Goal: Task Accomplishment & Management: Manage account settings

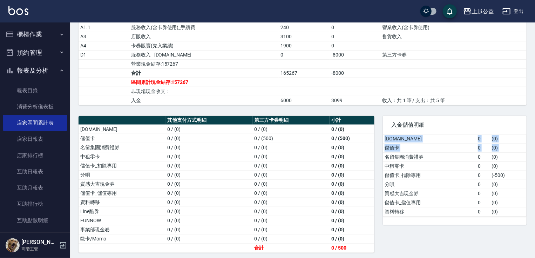
scroll to position [86, 0]
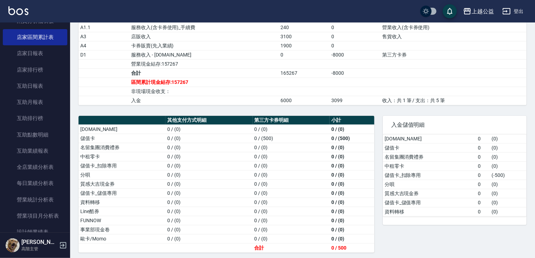
click at [509, 184] on td "( 0 )" at bounding box center [508, 184] width 36 height 9
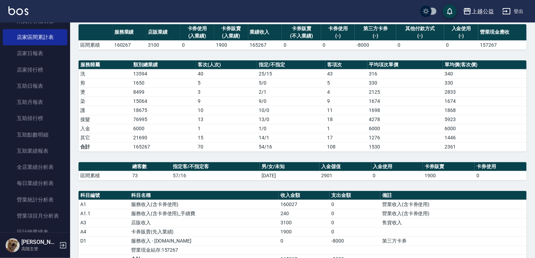
scroll to position [54, 0]
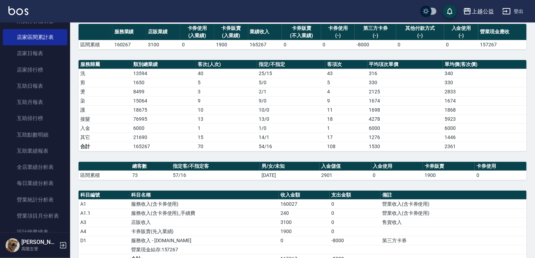
click at [396, 135] on td "1276" at bounding box center [406, 137] width 76 height 9
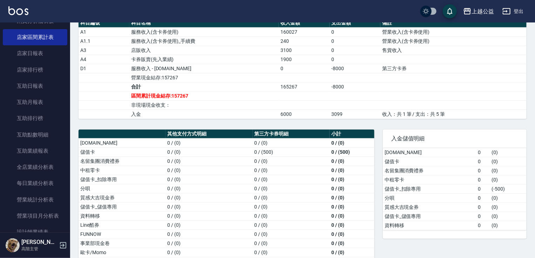
scroll to position [240, 0]
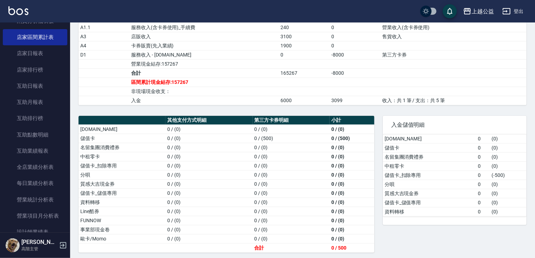
click at [408, 175] on td "儲值卡_扣除專用" at bounding box center [429, 175] width 93 height 9
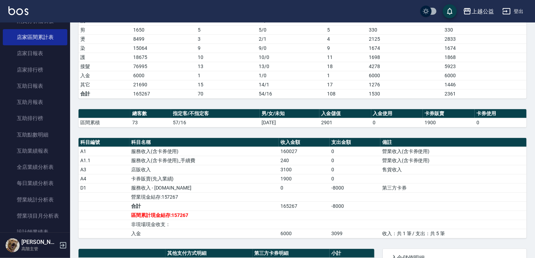
scroll to position [94, 0]
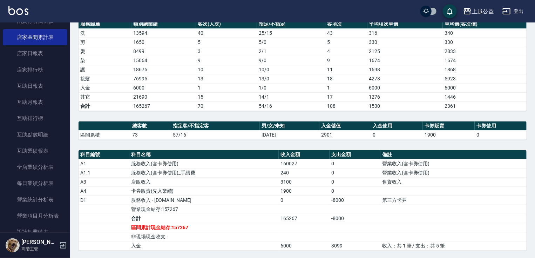
drag, startPoint x: 66, startPoint y: 89, endPoint x: 66, endPoint y: 102, distance: 13.3
click at [66, 102] on nav "櫃檯作業 打帳單 帳單列表 掛單列表 座位開單 營業儀表板 現金收支登錄 高階收支登錄 材料自購登錄 每日結帳 排班表 現場電腦打卡 掃碼打卡 預約管理 預約…" at bounding box center [35, 127] width 70 height 210
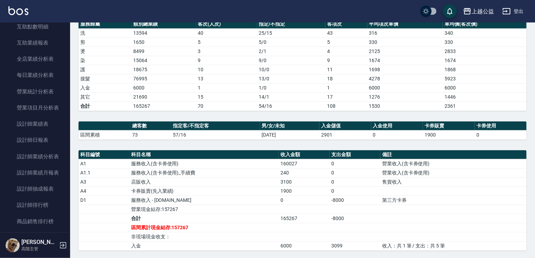
scroll to position [212, 0]
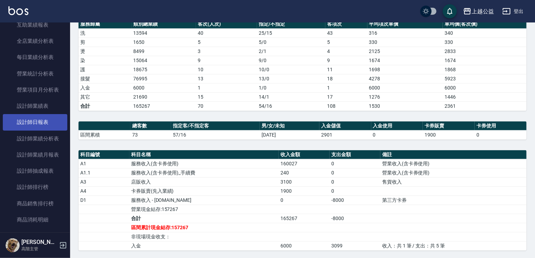
click at [56, 124] on link "設計師日報表" at bounding box center [35, 122] width 65 height 16
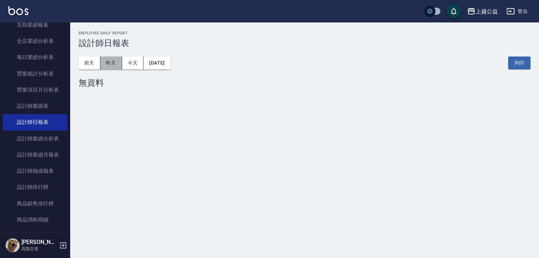
click at [107, 66] on button "昨天" at bounding box center [111, 62] width 22 height 13
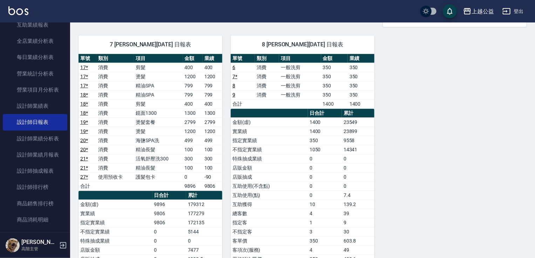
scroll to position [320, 0]
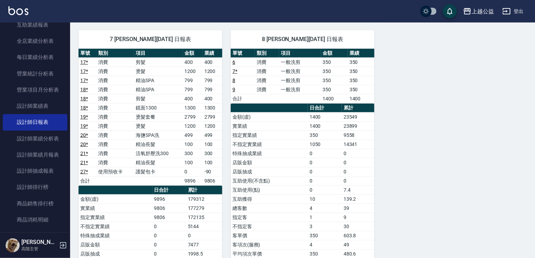
click at [158, 170] on td "護髮包卡" at bounding box center [158, 171] width 49 height 9
click at [153, 169] on td "護髮包卡" at bounding box center [158, 171] width 49 height 9
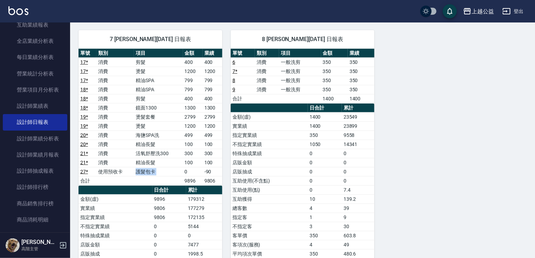
click at [154, 171] on td "護髮包卡" at bounding box center [158, 171] width 49 height 9
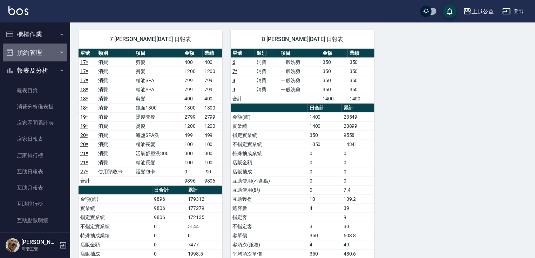
click at [60, 44] on button "預約管理" at bounding box center [35, 53] width 65 height 18
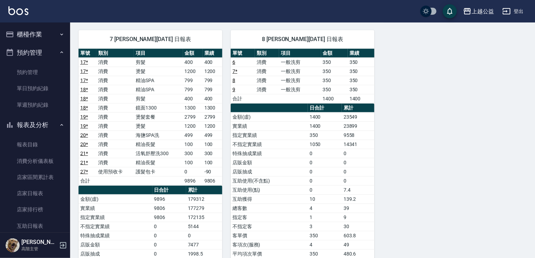
click at [59, 33] on icon "button" at bounding box center [62, 35] width 6 height 6
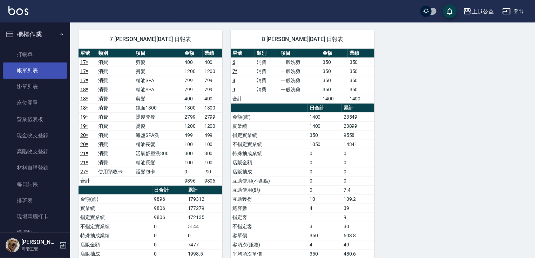
click at [41, 71] on link "帳單列表" at bounding box center [35, 70] width 65 height 16
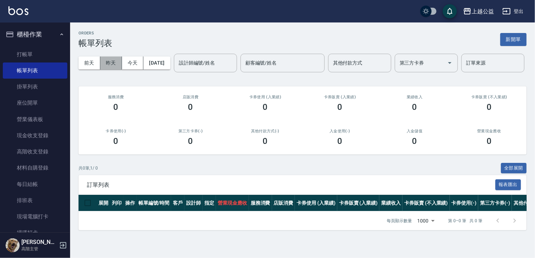
click at [121, 60] on button "昨天" at bounding box center [111, 62] width 22 height 13
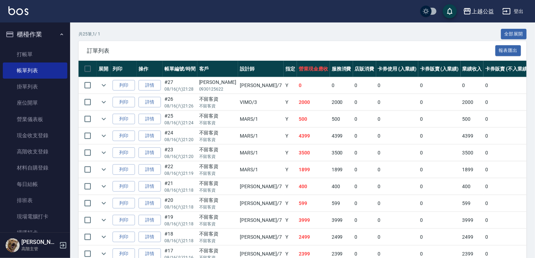
scroll to position [138, 0]
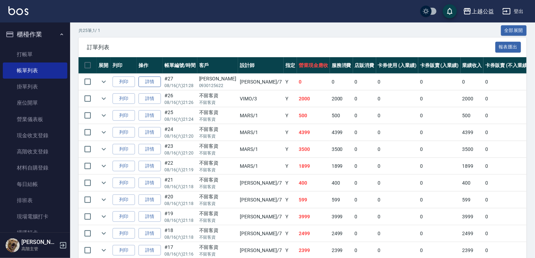
click at [147, 87] on link "詳情" at bounding box center [150, 81] width 22 height 11
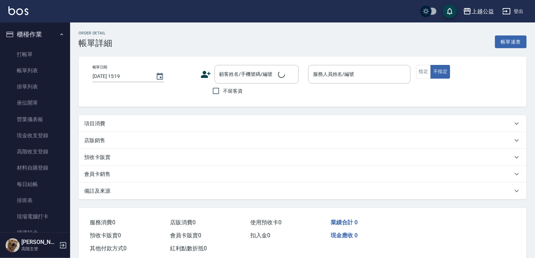
type input "[DATE] 21:28"
type input "[PERSON_NAME]-7"
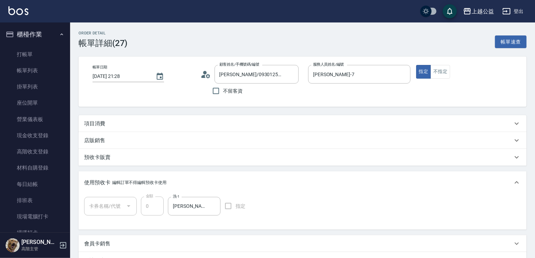
type input "[PERSON_NAME]/0930125622/null"
type input "護髮包卡(1/1)"
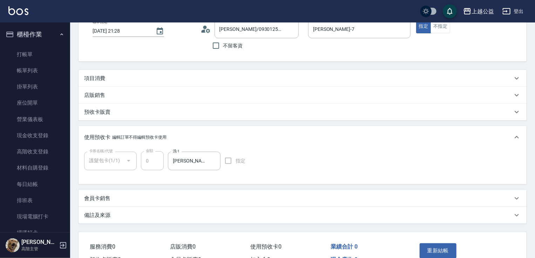
click at [442, 75] on div "項目消費" at bounding box center [298, 78] width 429 height 7
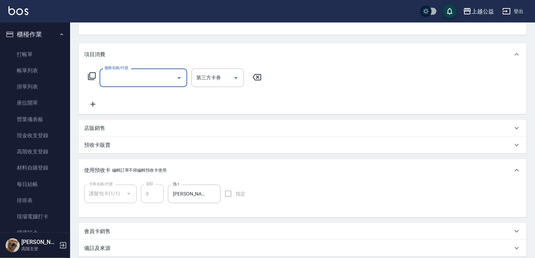
scroll to position [61, 0]
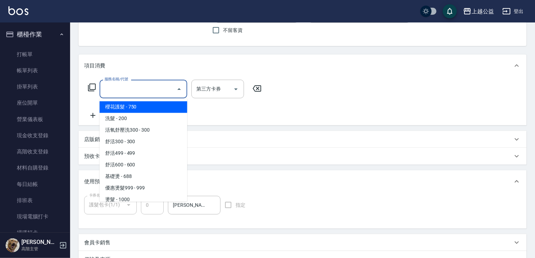
click at [171, 93] on input "服務名稱/代號" at bounding box center [138, 89] width 71 height 12
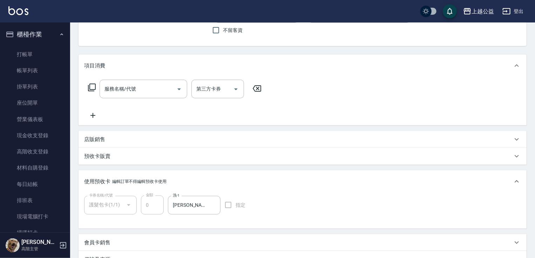
click at [306, 108] on div "服務名稱/代號 服務名稱/代號 第三方卡券 第三方卡券" at bounding box center [303, 101] width 448 height 48
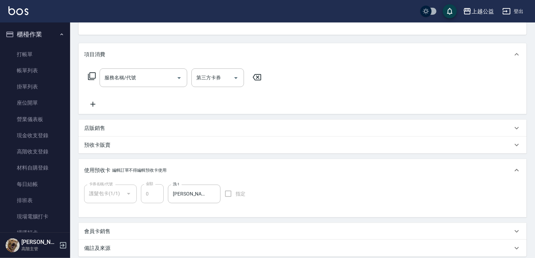
scroll to position [78, 0]
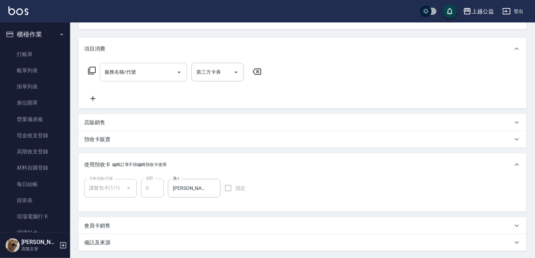
click at [165, 79] on div "服務名稱/代號" at bounding box center [144, 72] width 88 height 19
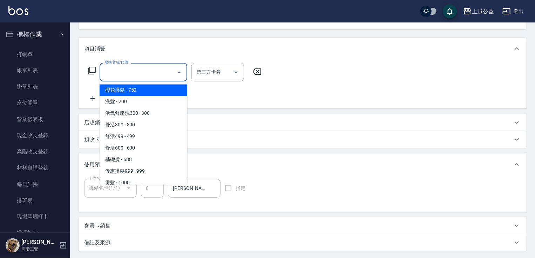
click at [167, 70] on input "服務名稱/代號" at bounding box center [138, 72] width 71 height 12
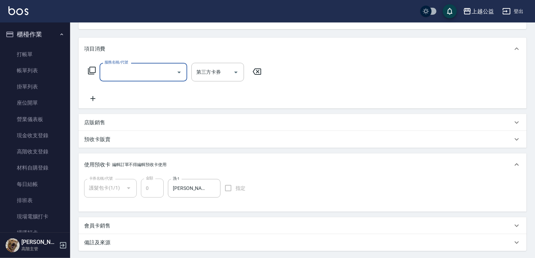
type input "ㄏ"
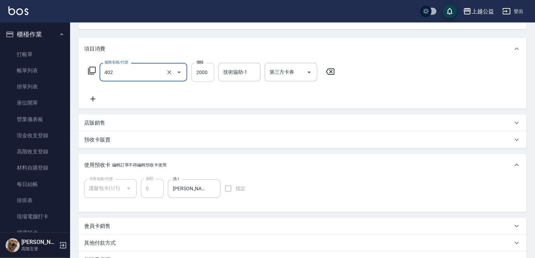
click at [197, 69] on input "2000" at bounding box center [203, 72] width 23 height 19
type input "黑耀光護髮(402)"
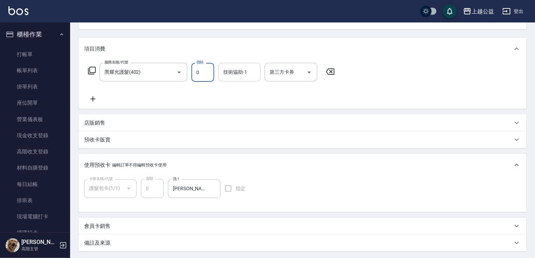
click at [220, 71] on div "技術協助-1" at bounding box center [240, 72] width 42 height 19
type input "0"
type input "5"
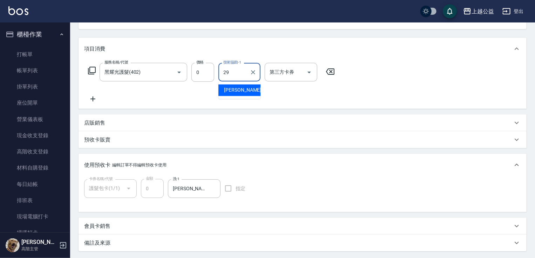
click at [247, 91] on div "[PERSON_NAME]-29" at bounding box center [240, 91] width 42 height 12
type input "[PERSON_NAME]-29"
click at [241, 97] on div "服務名稱/代號 黑耀光護髮(402) 服務名稱/代號 價格 0 價格 技術協助-1 [PERSON_NAME]-29 技術協助-1 第三方卡券 第三方卡券" at bounding box center [211, 83] width 255 height 40
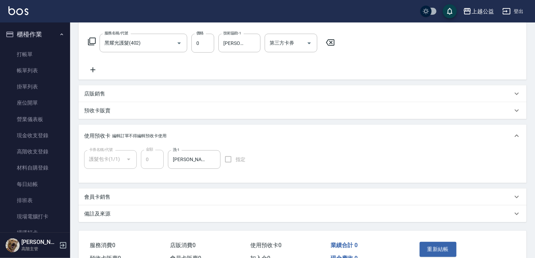
scroll to position [146, 0]
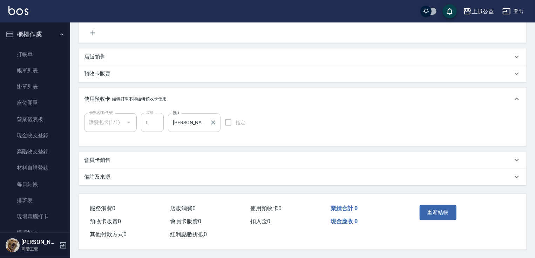
click at [203, 126] on div "[PERSON_NAME]-29 洗-1" at bounding box center [194, 122] width 53 height 19
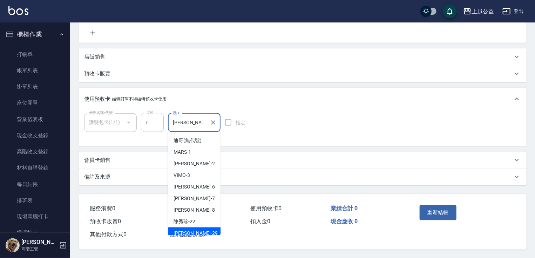
scroll to position [4, 0]
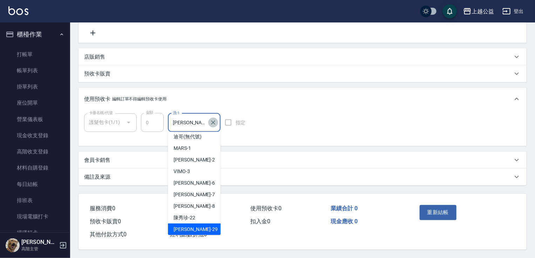
click at [214, 121] on icon "Clear" at bounding box center [213, 122] width 4 height 4
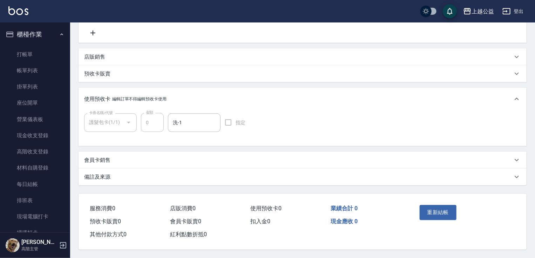
click at [239, 74] on div "預收卡販賣" at bounding box center [298, 73] width 429 height 7
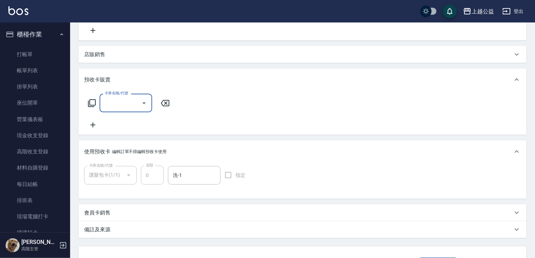
scroll to position [0, 0]
click at [164, 100] on icon at bounding box center [165, 103] width 8 height 6
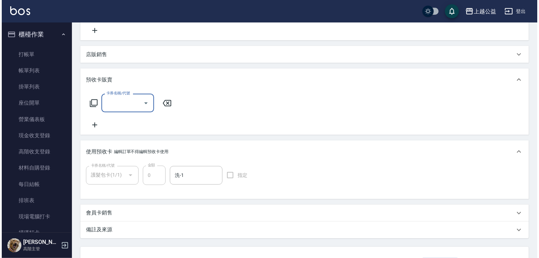
scroll to position [201, 0]
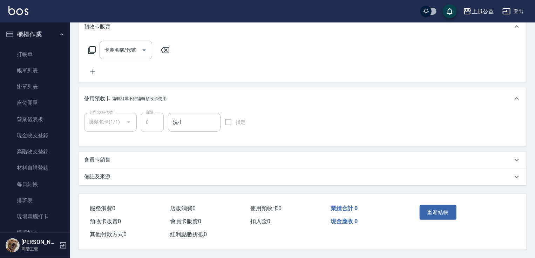
click at [446, 202] on div "重新結帳" at bounding box center [440, 217] width 47 height 31
click at [446, 206] on button "重新結帳" at bounding box center [438, 212] width 37 height 15
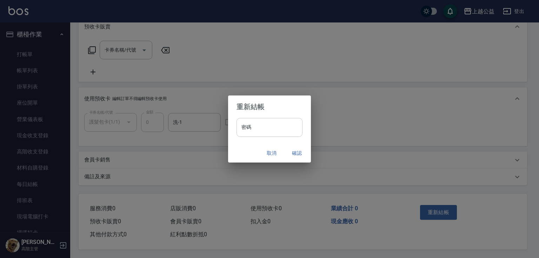
click at [258, 127] on input "密碼" at bounding box center [269, 127] width 66 height 19
paste input "*"
click at [271, 130] on input "密碼" at bounding box center [269, 127] width 66 height 19
type input "*"
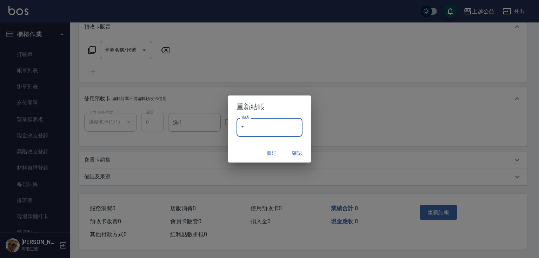
type input "*"
type input "*******"
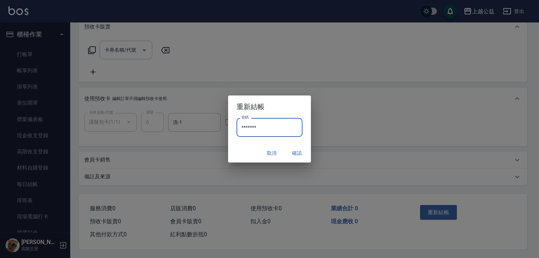
click at [296, 149] on button "確認" at bounding box center [297, 153] width 22 height 13
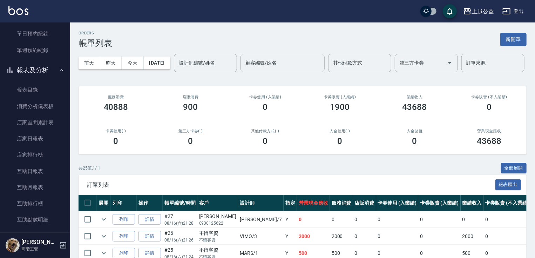
scroll to position [260, 0]
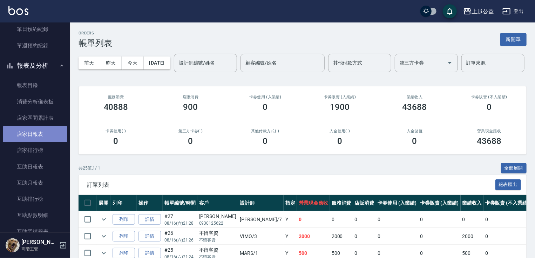
click at [36, 134] on link "店家日報表" at bounding box center [35, 134] width 65 height 16
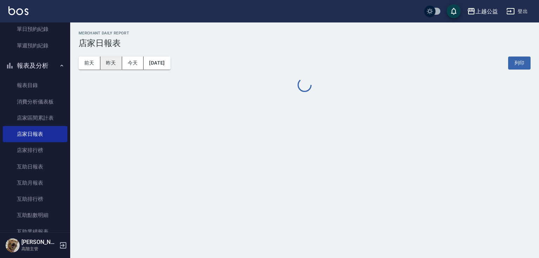
click at [109, 62] on button "昨天" at bounding box center [111, 62] width 22 height 13
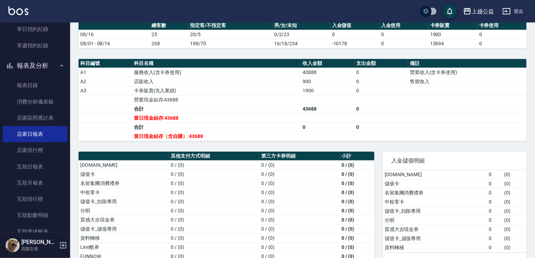
scroll to position [240, 0]
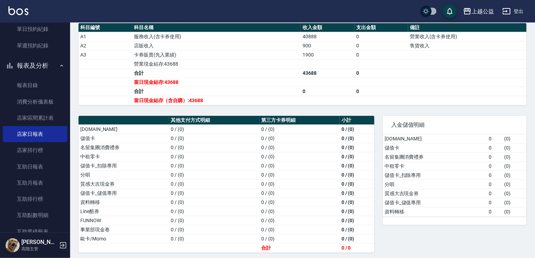
drag, startPoint x: 70, startPoint y: 106, endPoint x: 65, endPoint y: 122, distance: 17.0
click at [65, 122] on div "櫃檯作業 打帳單 帳單列表 掛單列表 座位開單 營業儀表板 現金收支登錄 高階收支登錄 材料自購登錄 每日結帳 排班表 現場電腦打卡 掃碼打卡 預約管理 預約…" at bounding box center [35, 139] width 71 height 235
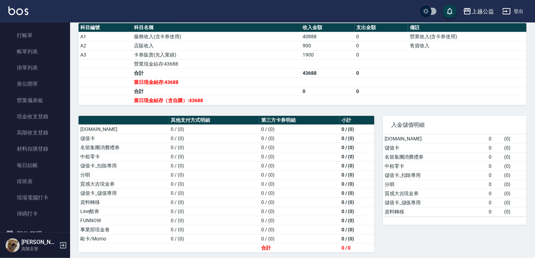
scroll to position [0, 0]
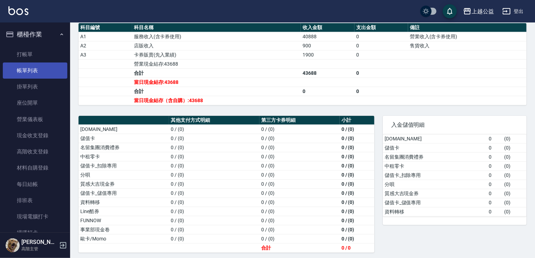
click at [29, 68] on link "帳單列表" at bounding box center [35, 70] width 65 height 16
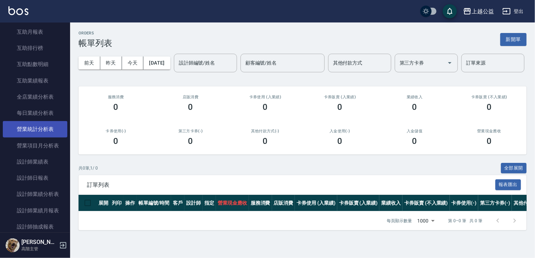
scroll to position [411, 0]
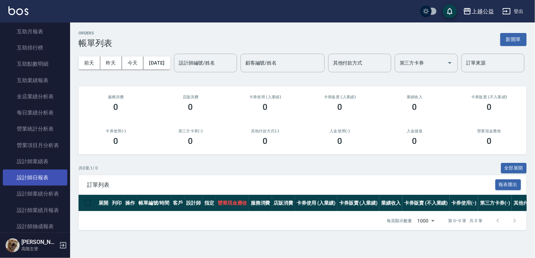
click at [45, 178] on link "設計師日報表" at bounding box center [35, 177] width 65 height 16
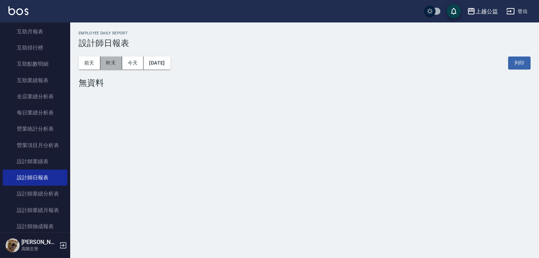
click at [118, 67] on button "昨天" at bounding box center [111, 62] width 22 height 13
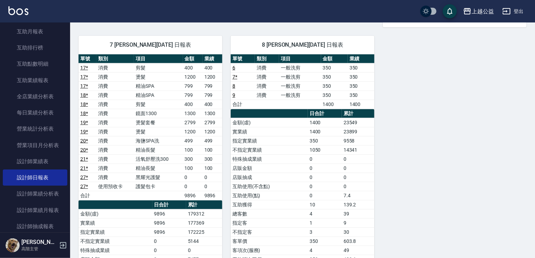
scroll to position [313, 0]
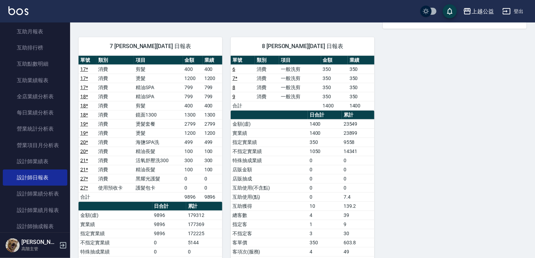
click at [160, 186] on td "護髮包卡" at bounding box center [158, 187] width 49 height 9
click at [135, 185] on td "護髮包卡" at bounding box center [158, 187] width 49 height 9
click at [144, 184] on td "護髮包卡" at bounding box center [158, 187] width 49 height 9
click at [175, 188] on td "護髮包卡" at bounding box center [158, 187] width 49 height 9
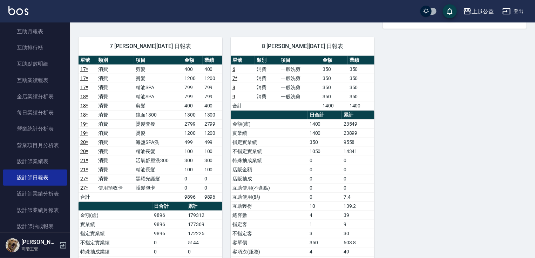
click at [154, 192] on td "a dense table" at bounding box center [158, 196] width 49 height 9
drag, startPoint x: 159, startPoint y: 187, endPoint x: 138, endPoint y: 187, distance: 21.1
click at [138, 187] on td "護髮包卡" at bounding box center [158, 187] width 49 height 9
drag, startPoint x: 160, startPoint y: 187, endPoint x: 129, endPoint y: 187, distance: 30.2
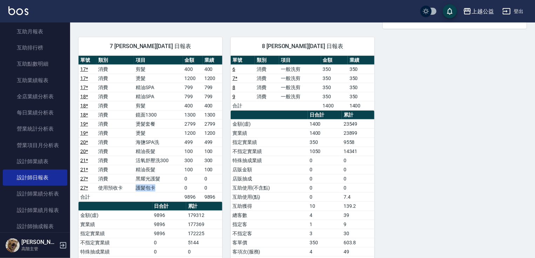
click at [129, 187] on tr "27 * 使用預收卡 護髮包卡 0 0" at bounding box center [151, 187] width 144 height 9
click at [131, 187] on td "使用預收卡" at bounding box center [115, 187] width 38 height 9
drag, startPoint x: 130, startPoint y: 187, endPoint x: 105, endPoint y: 186, distance: 25.3
click at [105, 186] on td "使用預收卡" at bounding box center [115, 187] width 38 height 9
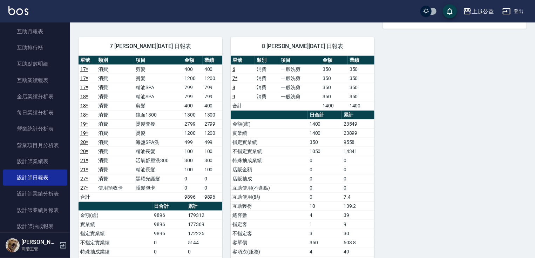
click at [143, 187] on td "護髮包卡" at bounding box center [158, 187] width 49 height 9
click at [147, 176] on td "黑耀光護髮" at bounding box center [158, 178] width 49 height 9
drag, startPoint x: 162, startPoint y: 175, endPoint x: 133, endPoint y: 178, distance: 29.2
click at [133, 178] on tr "27 * 消費 黑耀光護髮 0 0" at bounding box center [151, 178] width 144 height 9
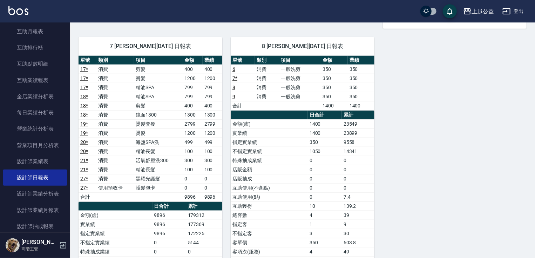
click at [153, 186] on td "護髮包卡" at bounding box center [158, 187] width 49 height 9
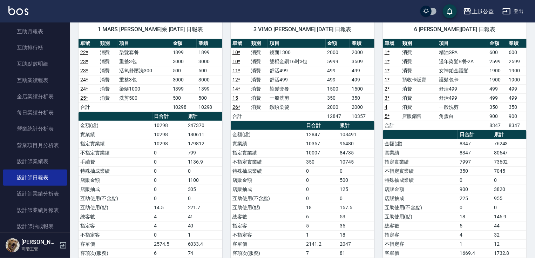
scroll to position [55, 0]
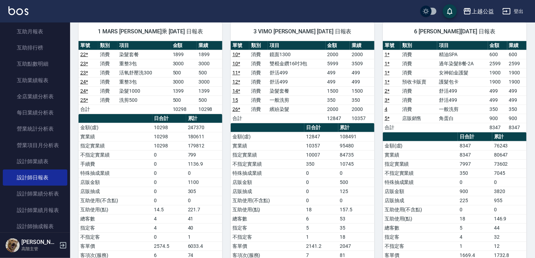
click at [420, 134] on th "a dense table" at bounding box center [420, 136] width 75 height 9
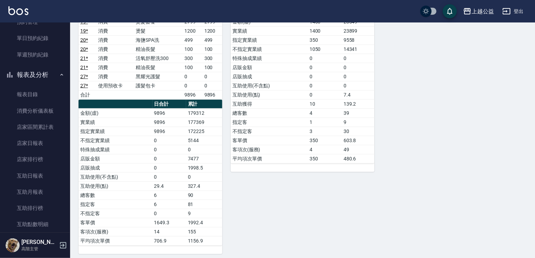
scroll to position [213, 0]
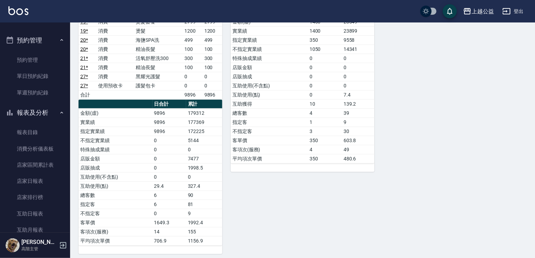
drag, startPoint x: 523, startPoint y: 205, endPoint x: 522, endPoint y: 199, distance: 6.4
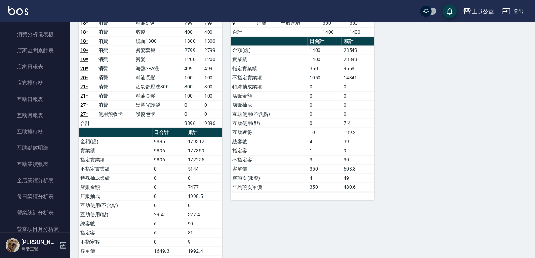
scroll to position [331, 0]
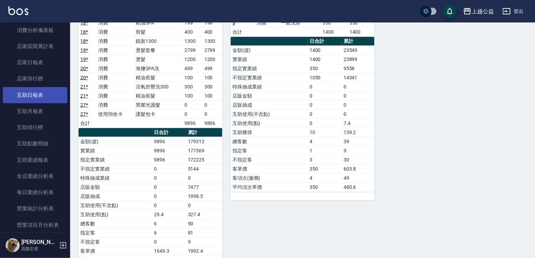
click at [28, 97] on link "互助日報表" at bounding box center [35, 95] width 65 height 16
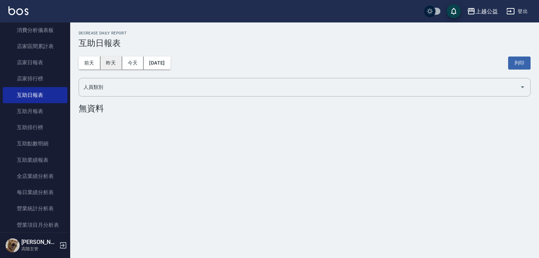
click at [111, 62] on button "昨天" at bounding box center [111, 62] width 22 height 13
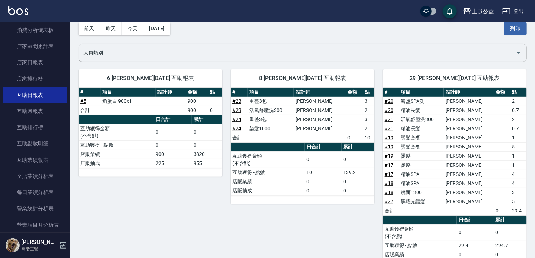
scroll to position [48, 0]
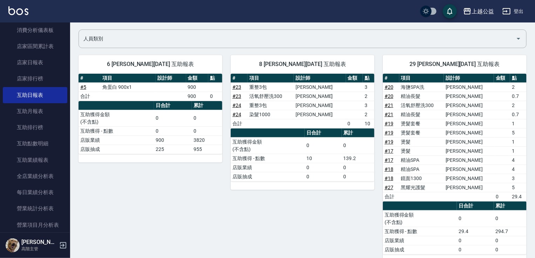
drag, startPoint x: 71, startPoint y: 107, endPoint x: 72, endPoint y: 111, distance: 4.0
click at [72, 111] on div "6 [PERSON_NAME][DATE] 互助報表 # 項目 設計師 金額 點 # 5 角蛋白 900x1 900 合計 900 0 日合計 累計 互助獲得…" at bounding box center [146, 155] width 152 height 216
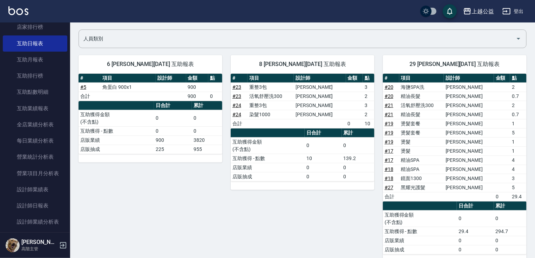
scroll to position [387, 0]
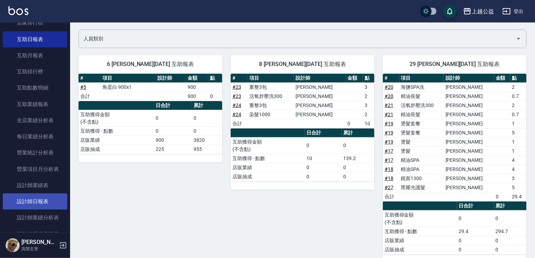
drag, startPoint x: 34, startPoint y: 198, endPoint x: 47, endPoint y: 193, distance: 14.2
click at [34, 199] on link "設計師日報表" at bounding box center [35, 201] width 65 height 16
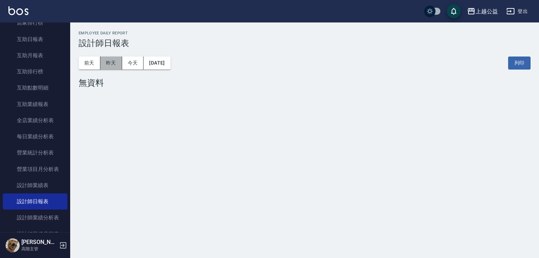
click at [109, 62] on button "昨天" at bounding box center [111, 62] width 22 height 13
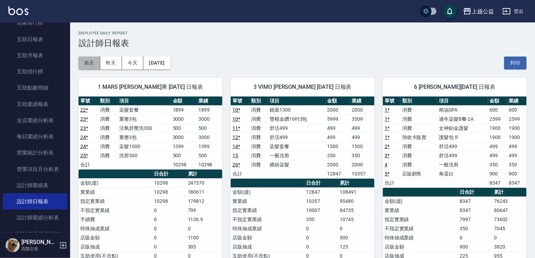
click at [80, 59] on button "前天" at bounding box center [90, 62] width 22 height 13
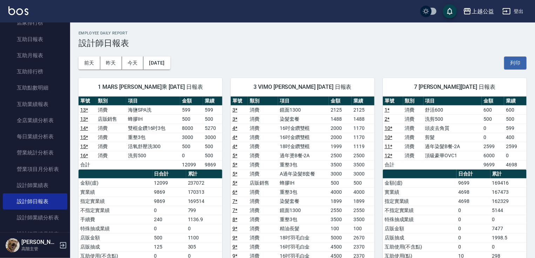
scroll to position [7, 0]
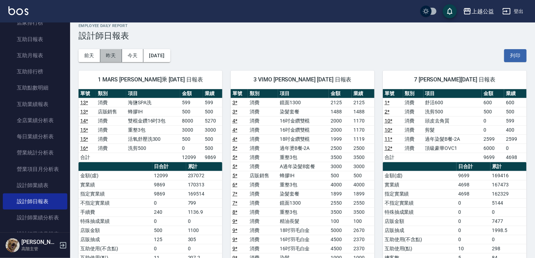
click at [112, 56] on button "昨天" at bounding box center [111, 55] width 22 height 13
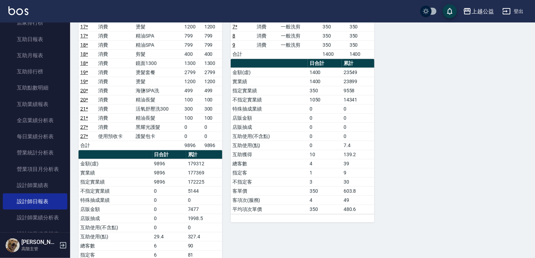
scroll to position [415, 0]
